Goal: Task Accomplishment & Management: Use online tool/utility

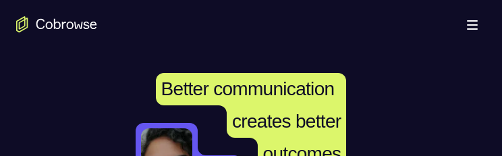
click at [469, 18] on button "Open main menu" at bounding box center [472, 24] width 27 height 27
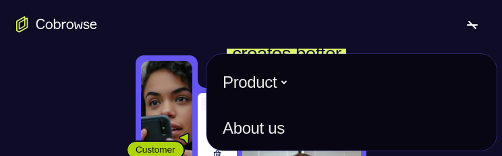
scroll to position [135, 0]
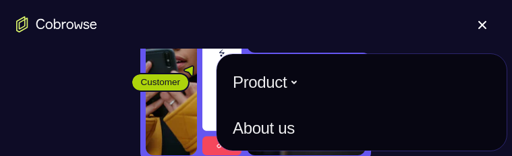
click at [481, 20] on button "Open main menu" at bounding box center [482, 24] width 27 height 27
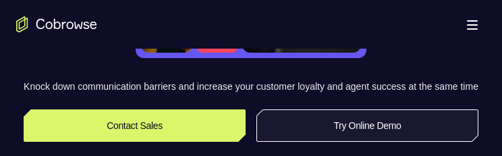
scroll to position [270, 0]
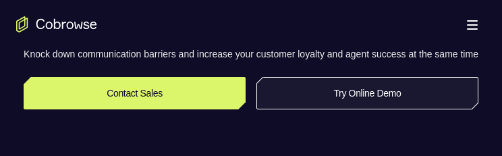
drag, startPoint x: 417, startPoint y: 109, endPoint x: 418, endPoint y: 101, distance: 8.2
click at [417, 109] on link "Try Online Demo" at bounding box center [368, 93] width 222 height 32
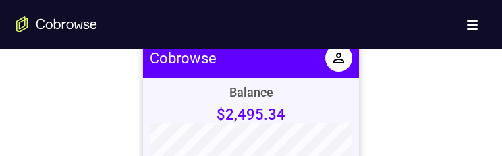
scroll to position [608, 0]
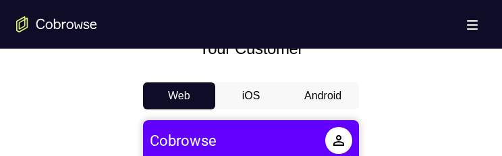
click at [337, 95] on button "Android" at bounding box center [323, 95] width 72 height 27
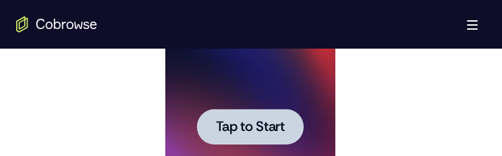
scroll to position [0, 0]
click at [262, 117] on div at bounding box center [249, 127] width 107 height 36
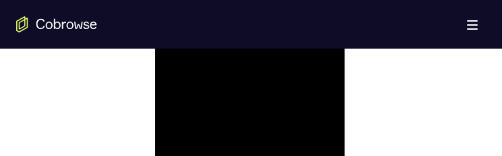
scroll to position [1013, 0]
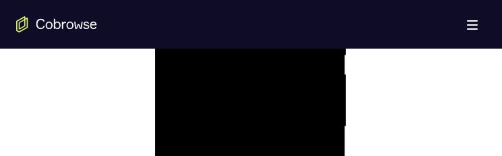
click at [231, 146] on div at bounding box center [250, 127] width 170 height 378
click at [257, 89] on div at bounding box center [250, 127] width 170 height 378
click at [265, 117] on div at bounding box center [250, 127] width 170 height 378
click at [241, 149] on div at bounding box center [250, 127] width 170 height 378
click at [191, 103] on div at bounding box center [250, 127] width 170 height 378
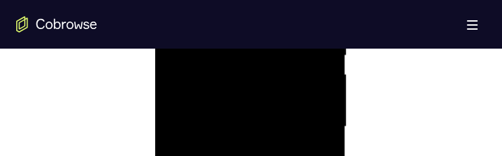
click at [236, 155] on div at bounding box center [250, 127] width 170 height 378
click at [273, 155] on div at bounding box center [250, 127] width 170 height 378
click at [262, 155] on div at bounding box center [250, 127] width 170 height 378
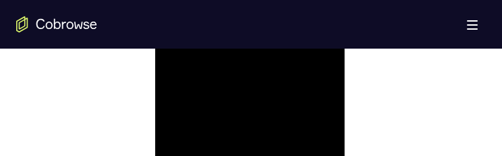
click at [271, 116] on div at bounding box center [250, 59] width 170 height 378
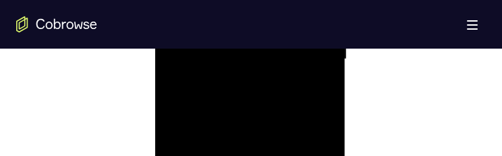
click at [240, 99] on div at bounding box center [250, 59] width 170 height 378
click at [241, 109] on div at bounding box center [250, 59] width 170 height 378
click at [290, 120] on div at bounding box center [250, 59] width 170 height 378
click at [287, 140] on div at bounding box center [250, 59] width 170 height 378
click at [261, 136] on div at bounding box center [250, 59] width 170 height 378
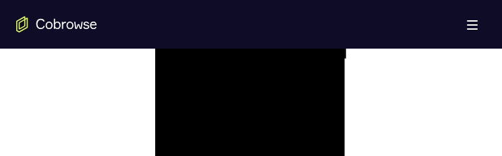
click at [286, 155] on div at bounding box center [250, 59] width 170 height 378
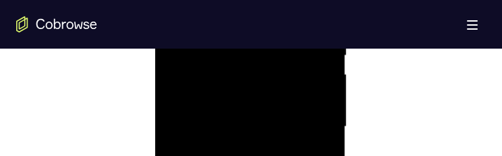
click at [323, 0] on div at bounding box center [250, 127] width 170 height 378
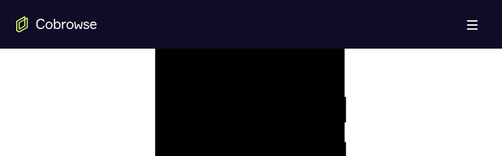
scroll to position [810, 0]
click at [290, 93] on div at bounding box center [250, 127] width 170 height 378
click at [280, 143] on div at bounding box center [250, 127] width 170 height 378
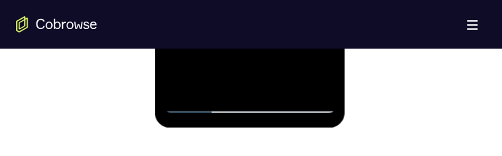
scroll to position [945, 0]
